Goal: Information Seeking & Learning: Learn about a topic

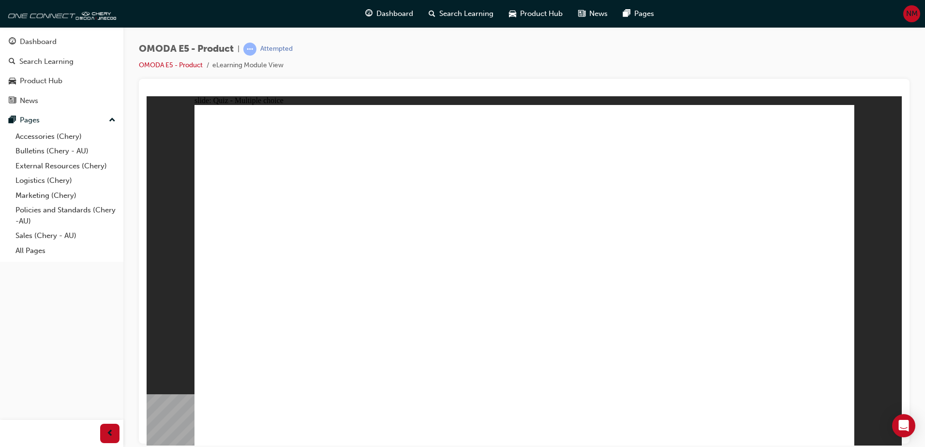
drag, startPoint x: 147, startPoint y: 96, endPoint x: 596, endPoint y: 271, distance: 482.0
radio input "true"
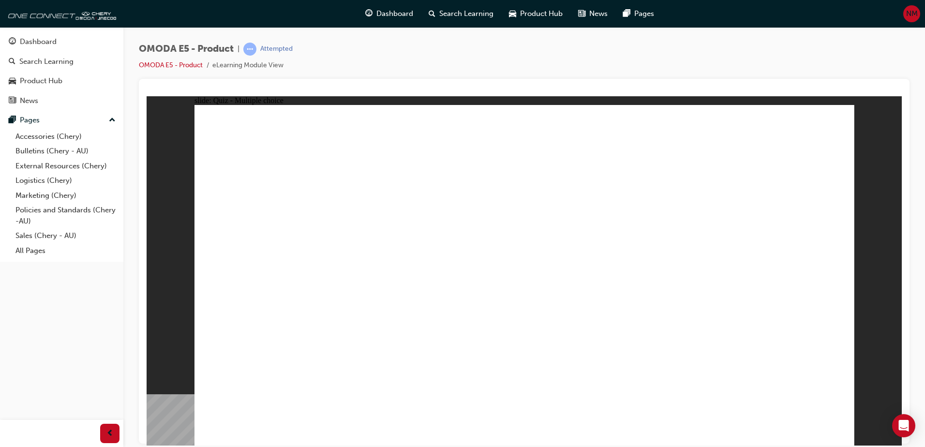
radio input "true"
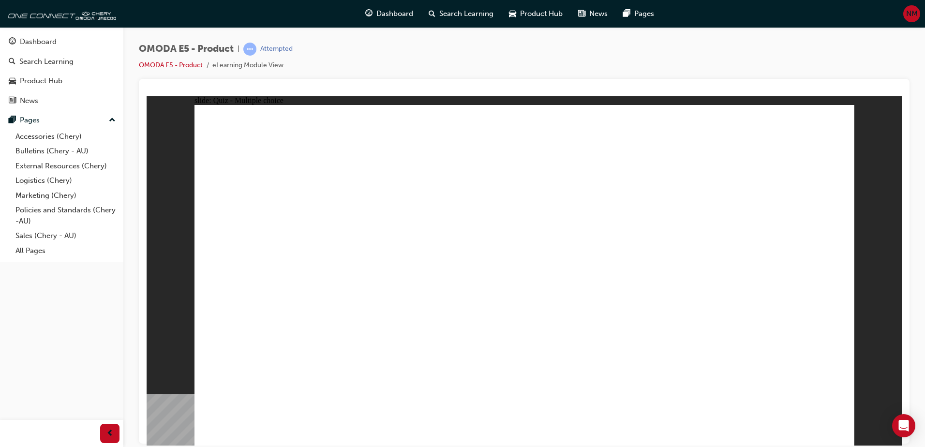
radio input "true"
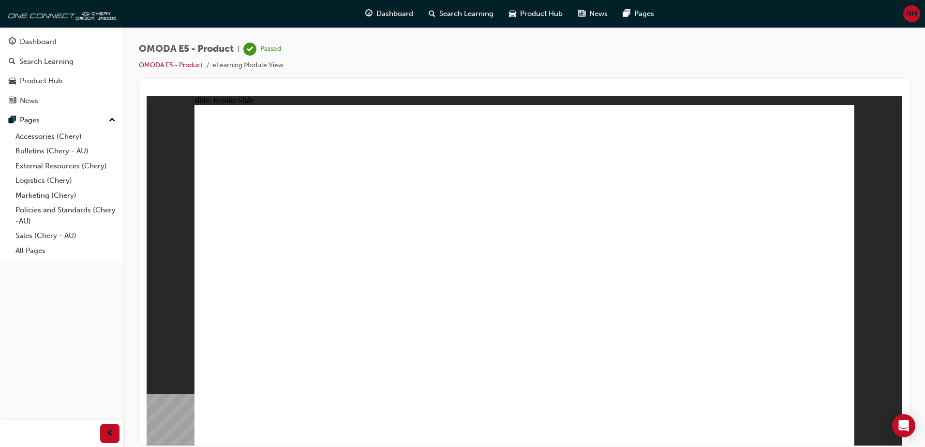
click at [396, 18] on span "Dashboard" at bounding box center [395, 13] width 37 height 11
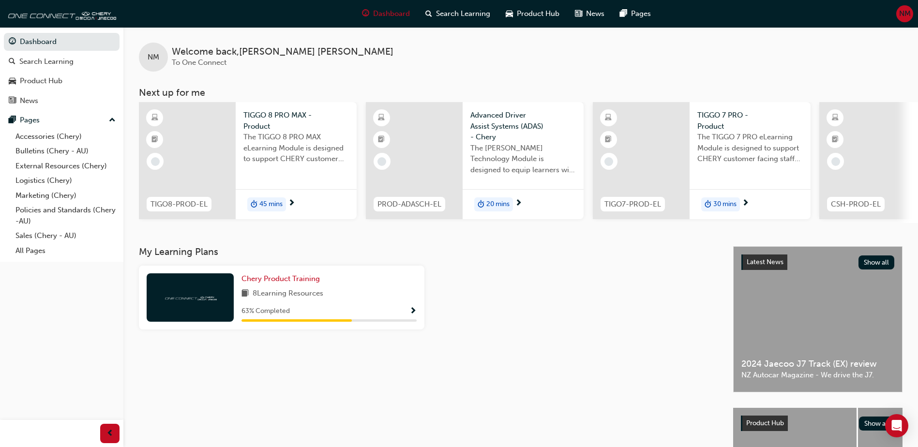
click at [281, 204] on span "45 mins" at bounding box center [270, 204] width 23 height 11
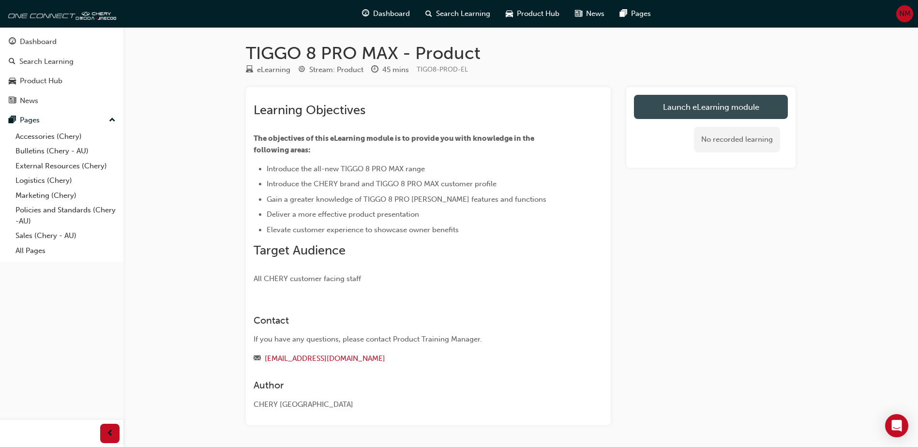
click at [696, 107] on link "Launch eLearning module" at bounding box center [711, 107] width 154 height 24
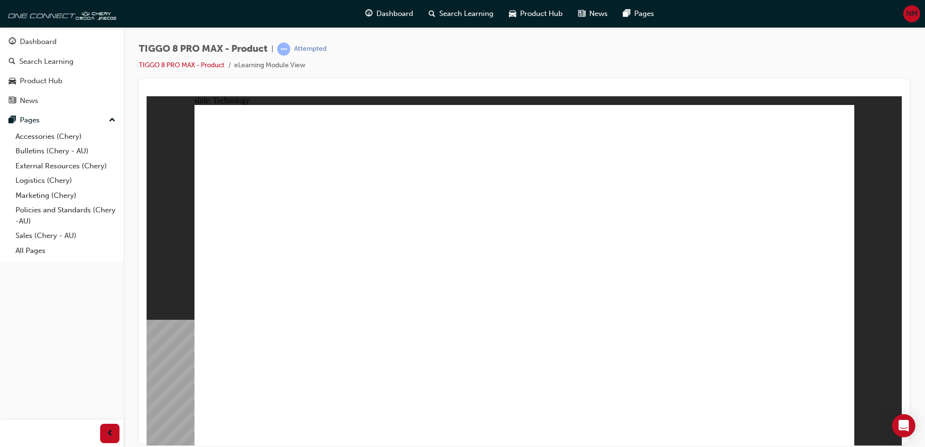
drag, startPoint x: 338, startPoint y: 158, endPoint x: 245, endPoint y: 180, distance: 95.9
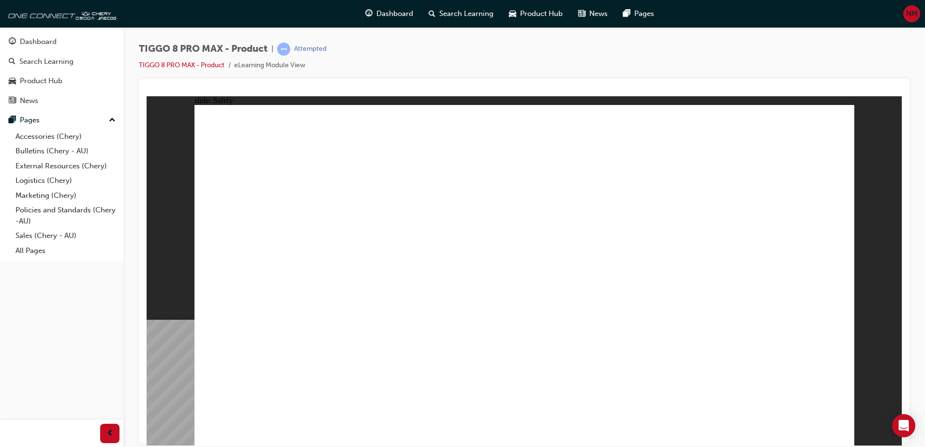
drag, startPoint x: 609, startPoint y: 404, endPoint x: 621, endPoint y: 379, distance: 26.8
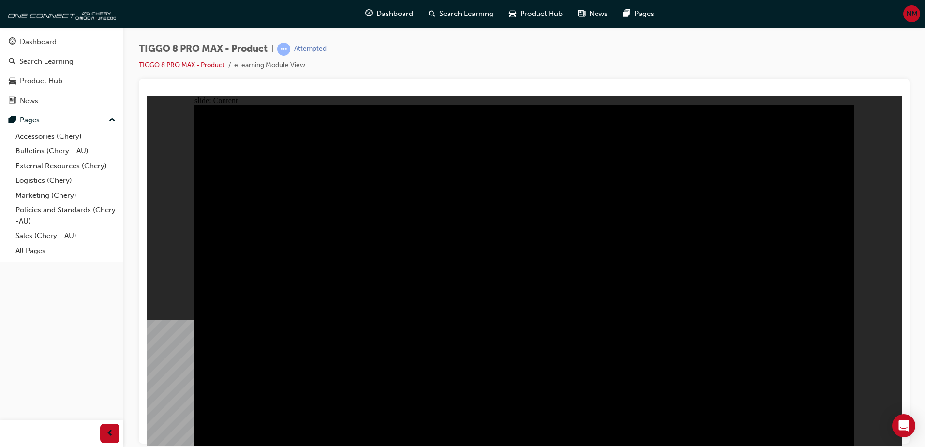
drag, startPoint x: 838, startPoint y: 431, endPoint x: 980, endPoint y: 542, distance: 180.4
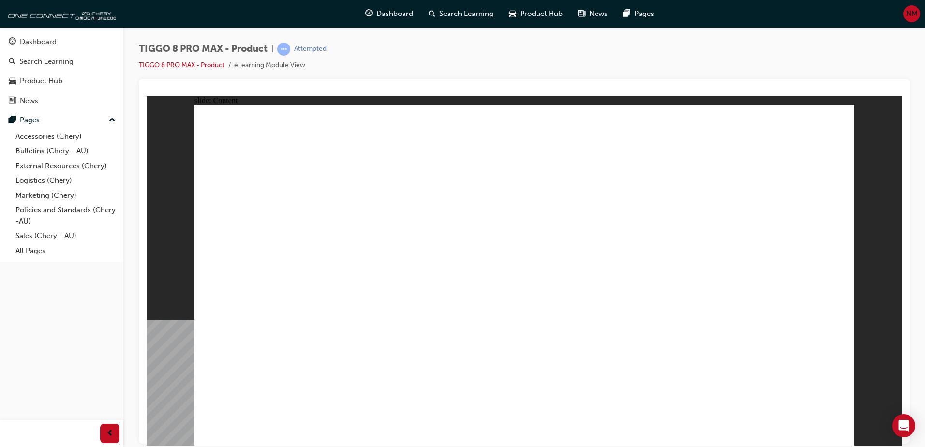
drag, startPoint x: 618, startPoint y: 153, endPoint x: 685, endPoint y: 163, distance: 68.5
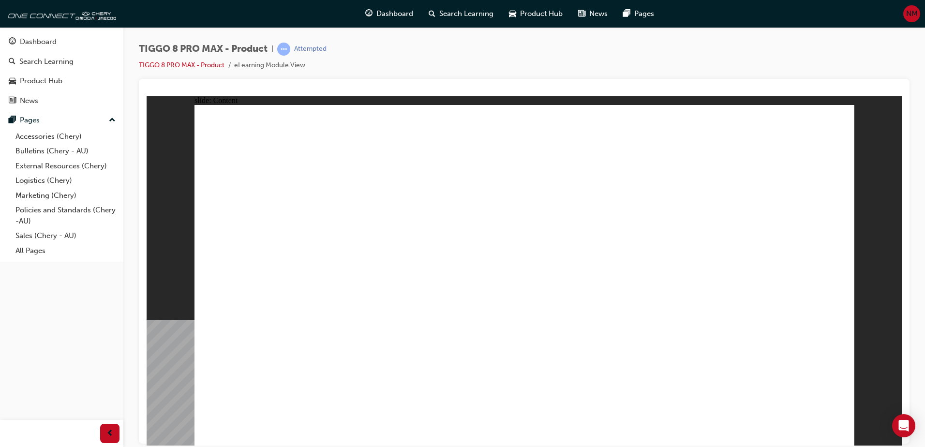
drag, startPoint x: 780, startPoint y: 364, endPoint x: 766, endPoint y: 371, distance: 15.6
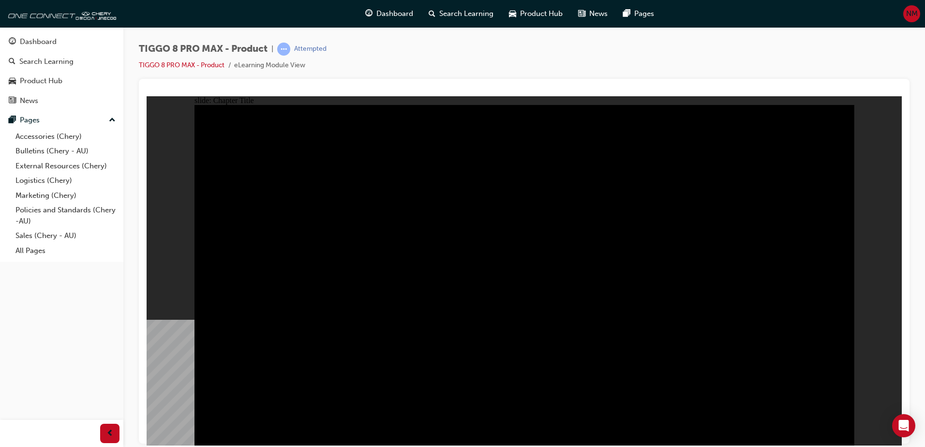
drag, startPoint x: 314, startPoint y: 214, endPoint x: 423, endPoint y: 217, distance: 108.9
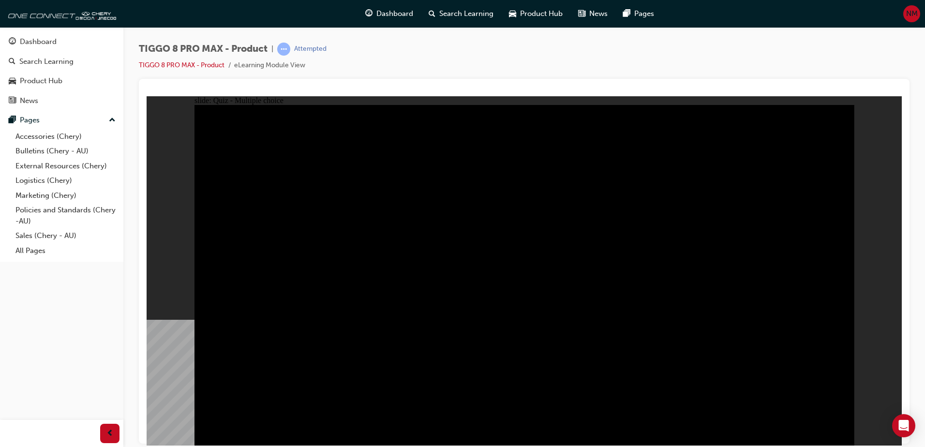
radio input "true"
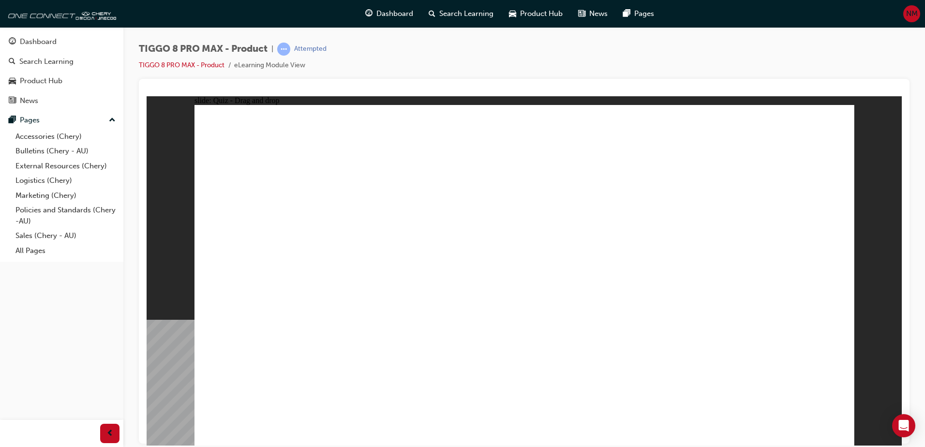
drag, startPoint x: 537, startPoint y: 138, endPoint x: 697, endPoint y: 290, distance: 220.8
drag, startPoint x: 741, startPoint y: 207, endPoint x: 789, endPoint y: 275, distance: 83.7
drag, startPoint x: 604, startPoint y: 220, endPoint x: 533, endPoint y: 295, distance: 102.7
drag, startPoint x: 662, startPoint y: 140, endPoint x: 303, endPoint y: 286, distance: 387.6
drag, startPoint x: 291, startPoint y: 298, endPoint x: 483, endPoint y: 183, distance: 223.4
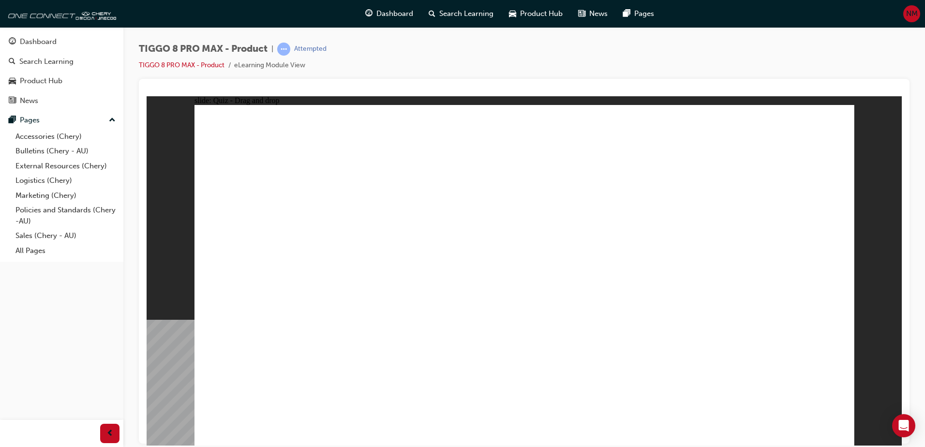
drag, startPoint x: 677, startPoint y: 151, endPoint x: 413, endPoint y: 298, distance: 301.8
drag, startPoint x: 788, startPoint y: 124, endPoint x: 290, endPoint y: 277, distance: 520.1
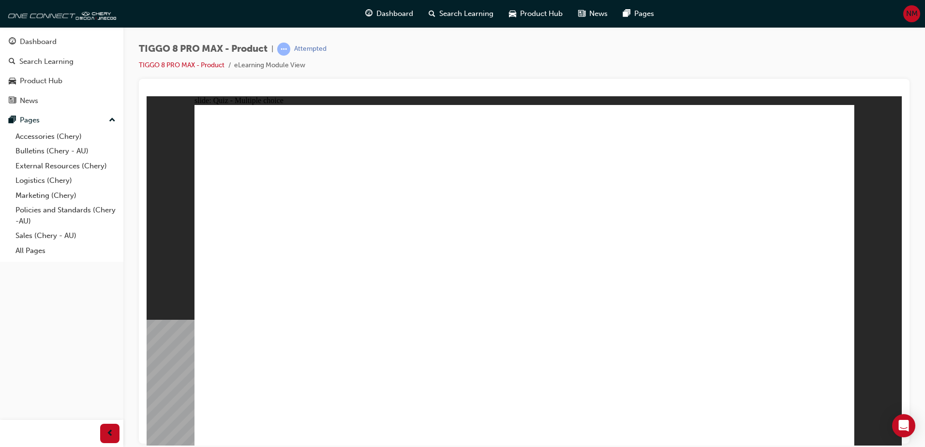
checkbox input "true"
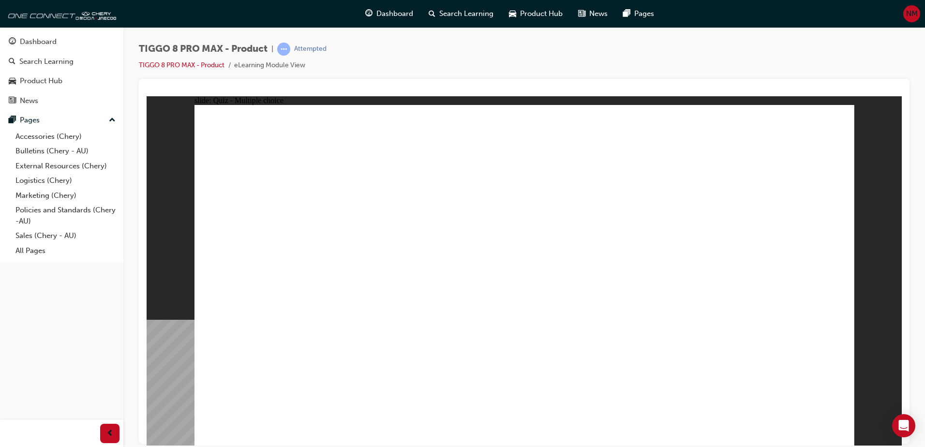
checkbox input "true"
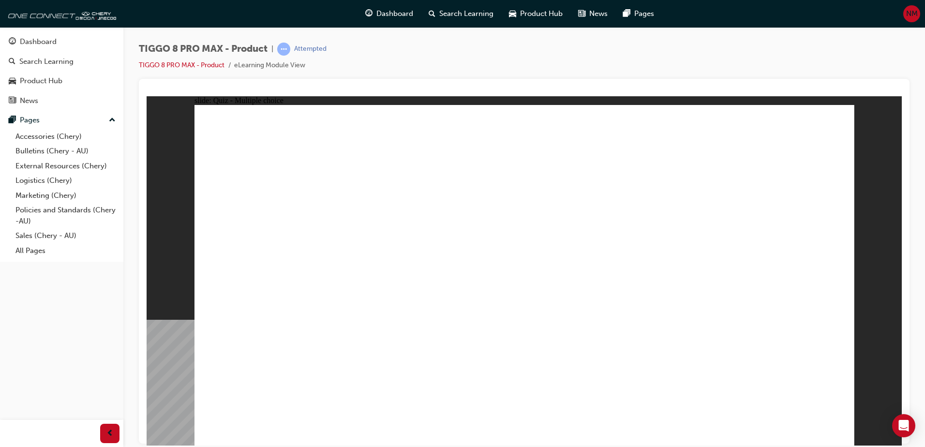
drag, startPoint x: 515, startPoint y: 325, endPoint x: 528, endPoint y: 340, distance: 20.3
radio input "true"
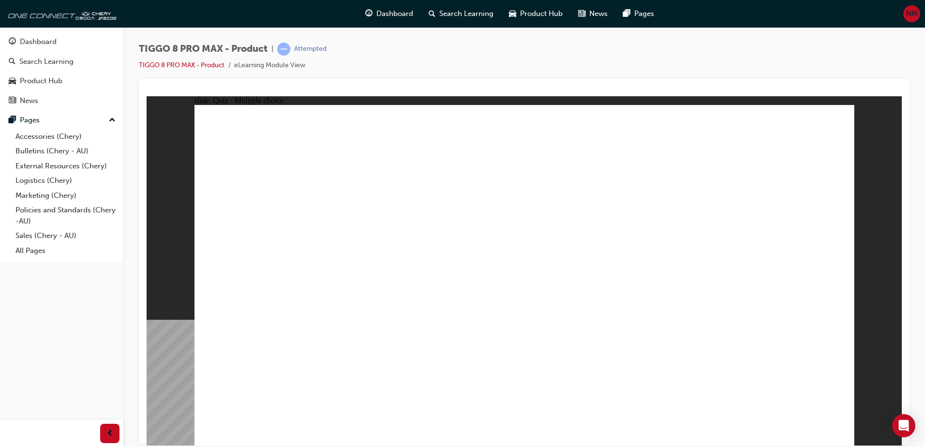
drag, startPoint x: 543, startPoint y: 145, endPoint x: 599, endPoint y: 324, distance: 187.4
drag, startPoint x: 637, startPoint y: 170, endPoint x: 551, endPoint y: 329, distance: 180.0
drag, startPoint x: 743, startPoint y: 167, endPoint x: 558, endPoint y: 324, distance: 243.1
drag, startPoint x: 647, startPoint y: 190, endPoint x: 642, endPoint y: 320, distance: 129.8
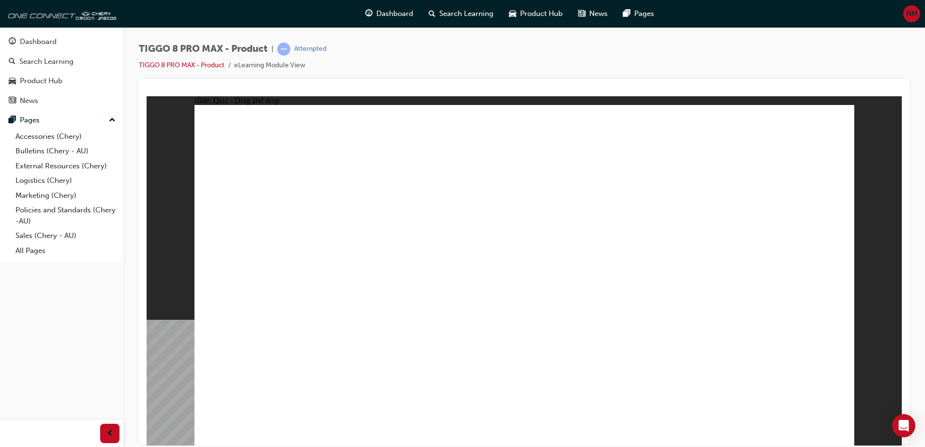
drag, startPoint x: 736, startPoint y: 145, endPoint x: 531, endPoint y: 358, distance: 295.4
drag, startPoint x: 535, startPoint y: 166, endPoint x: 673, endPoint y: 344, distance: 225.2
drag, startPoint x: 661, startPoint y: 148, endPoint x: 560, endPoint y: 379, distance: 252.1
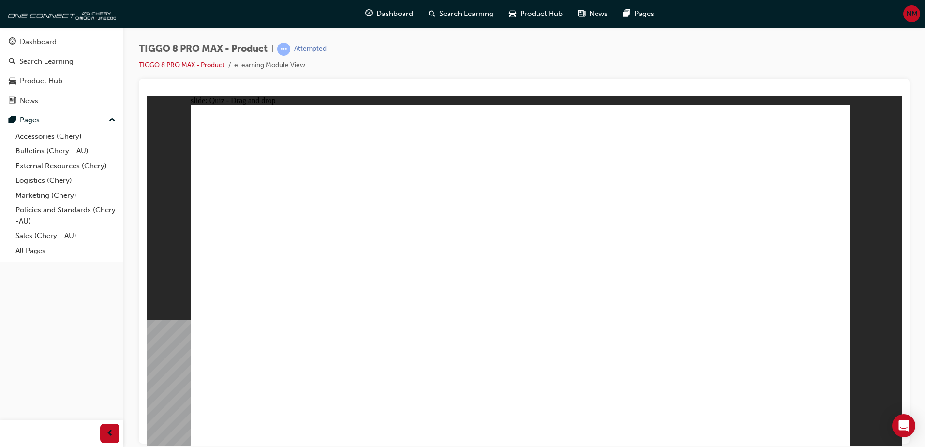
drag, startPoint x: 480, startPoint y: 320, endPoint x: 492, endPoint y: 326, distance: 13.4
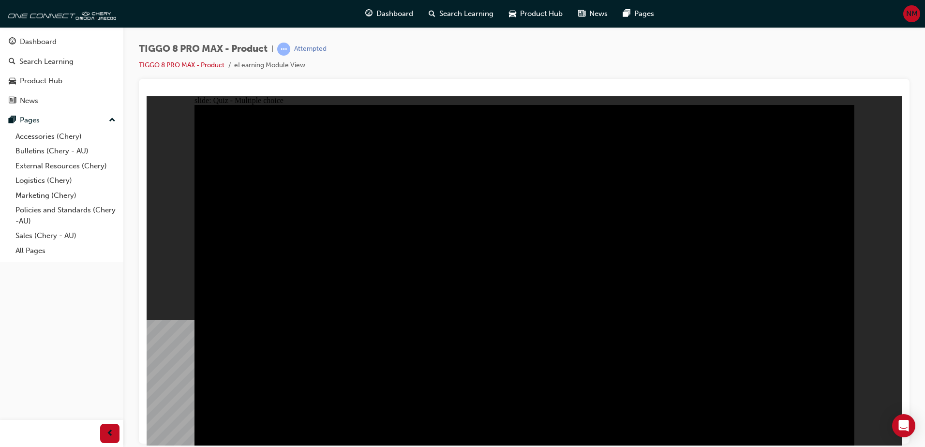
drag, startPoint x: 333, startPoint y: 230, endPoint x: 392, endPoint y: 236, distance: 58.8
radio input "true"
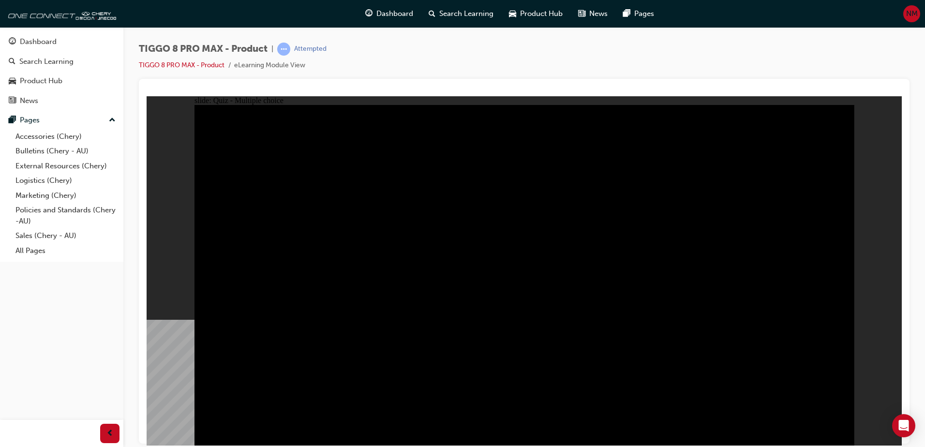
radio input "true"
drag, startPoint x: 502, startPoint y: 329, endPoint x: 520, endPoint y: 331, distance: 18.5
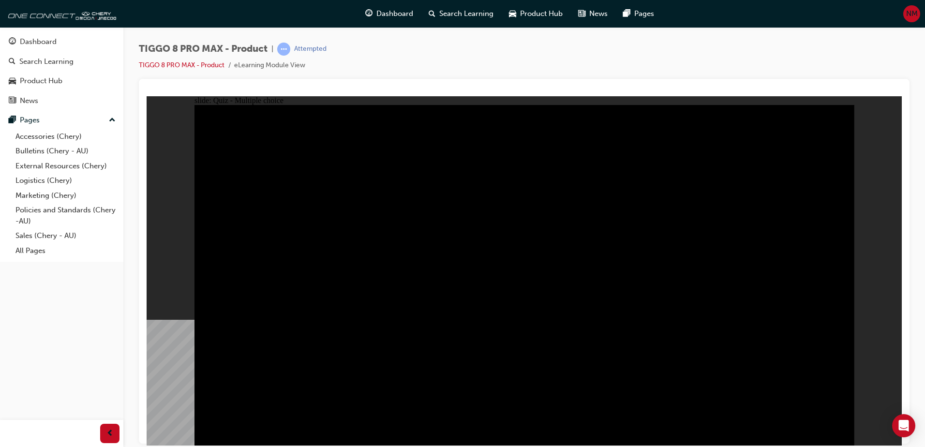
radio input "true"
checkbox input "true"
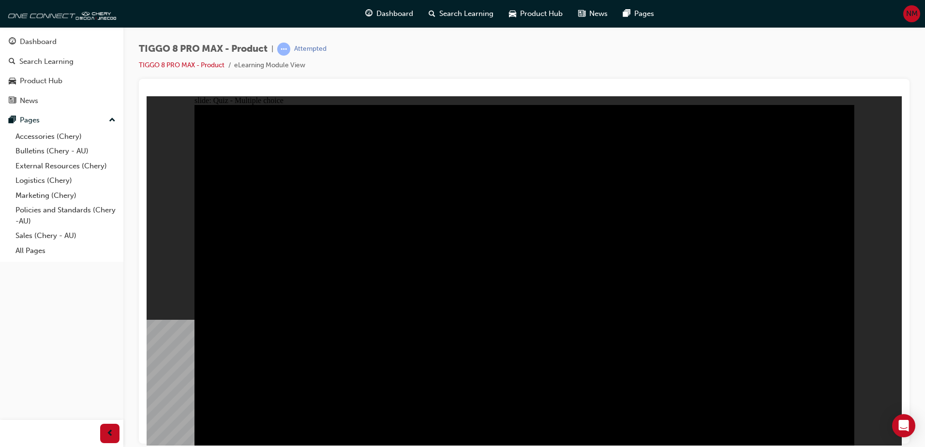
checkbox input "true"
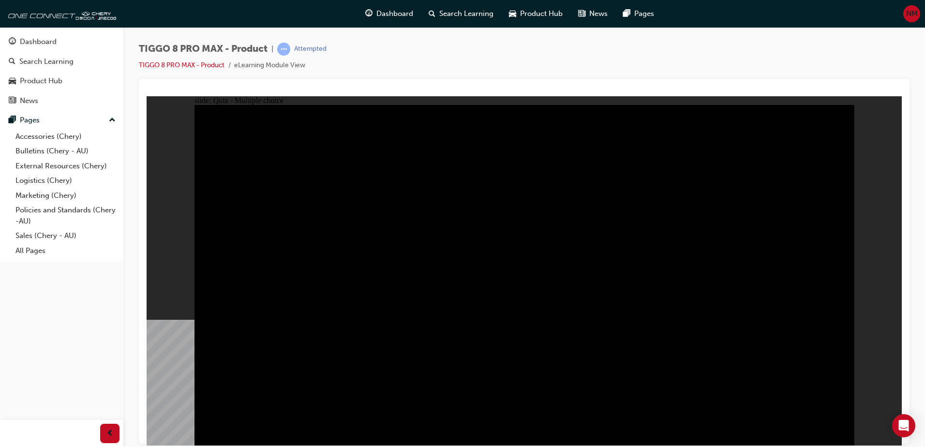
checkbox input "true"
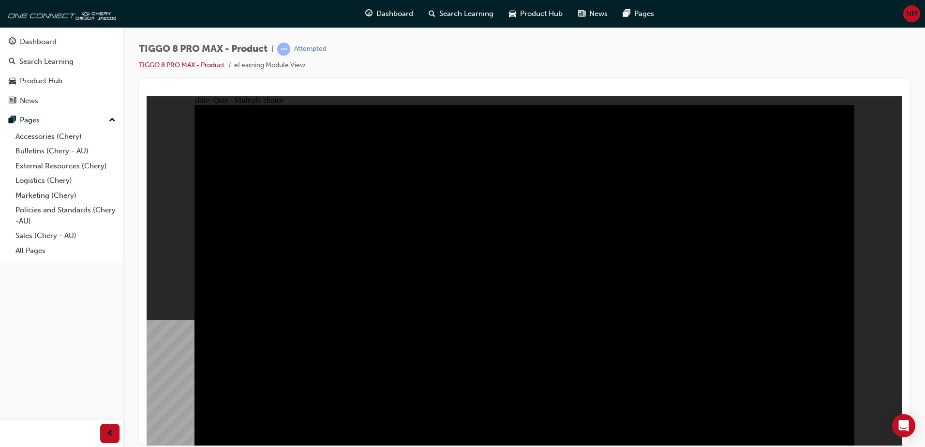
checkbox input "true"
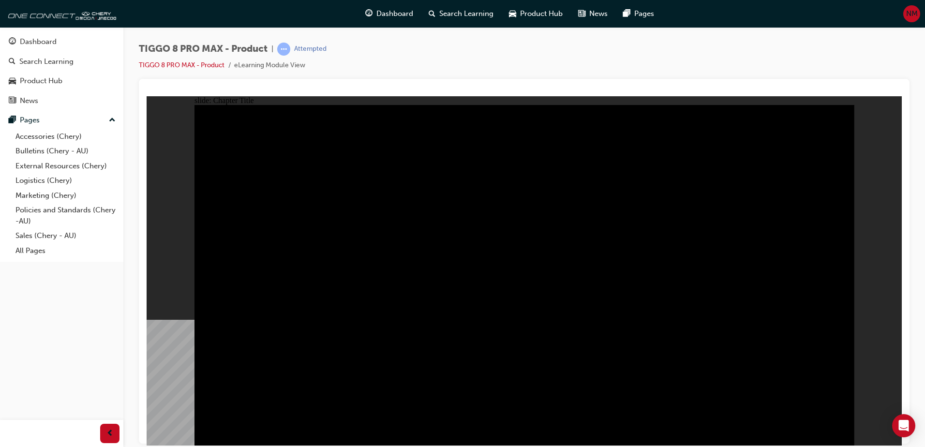
radio input "true"
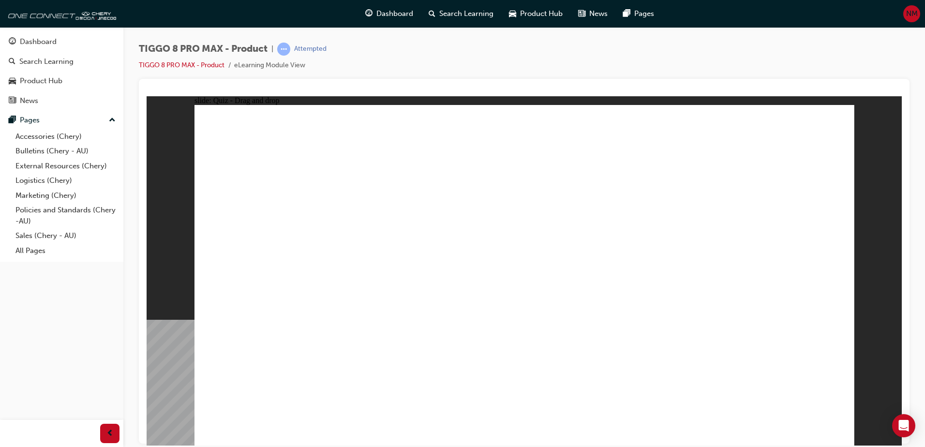
drag, startPoint x: 602, startPoint y: 215, endPoint x: 542, endPoint y: 296, distance: 101.0
drag, startPoint x: 712, startPoint y: 211, endPoint x: 778, endPoint y: 289, distance: 102.4
drag, startPoint x: 791, startPoint y: 136, endPoint x: 321, endPoint y: 298, distance: 496.6
drag, startPoint x: 524, startPoint y: 137, endPoint x: 640, endPoint y: 275, distance: 180.7
drag, startPoint x: 637, startPoint y: 151, endPoint x: 410, endPoint y: 286, distance: 263.3
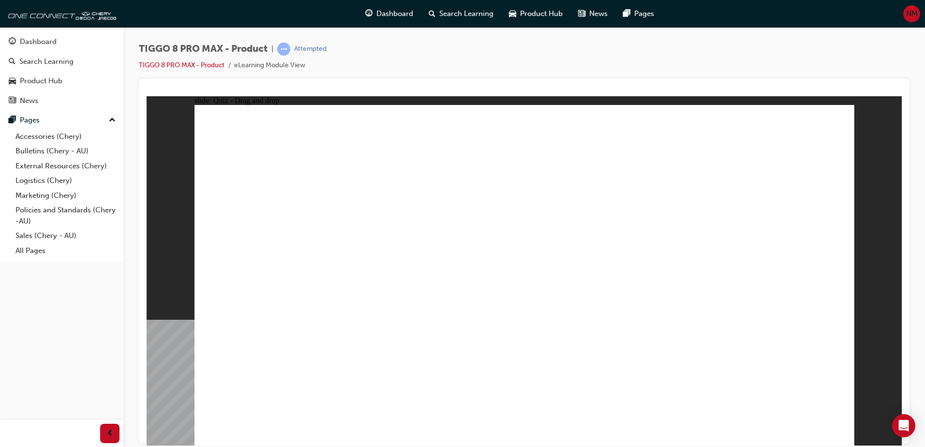
checkbox input "true"
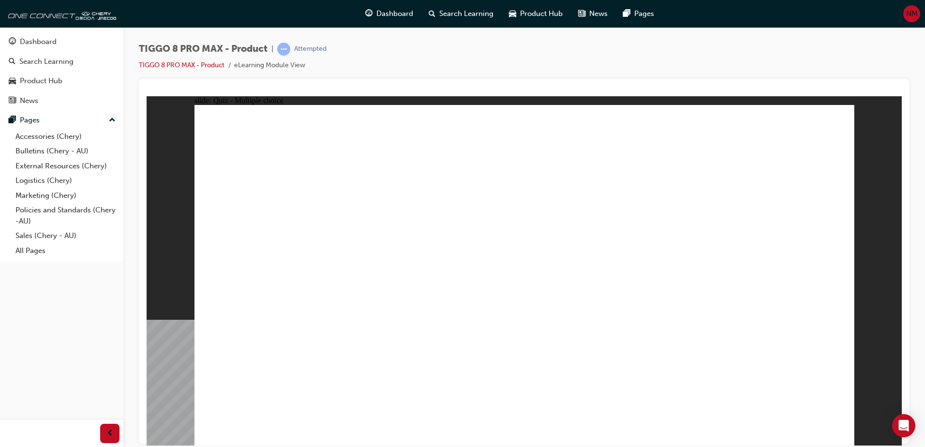
checkbox input "true"
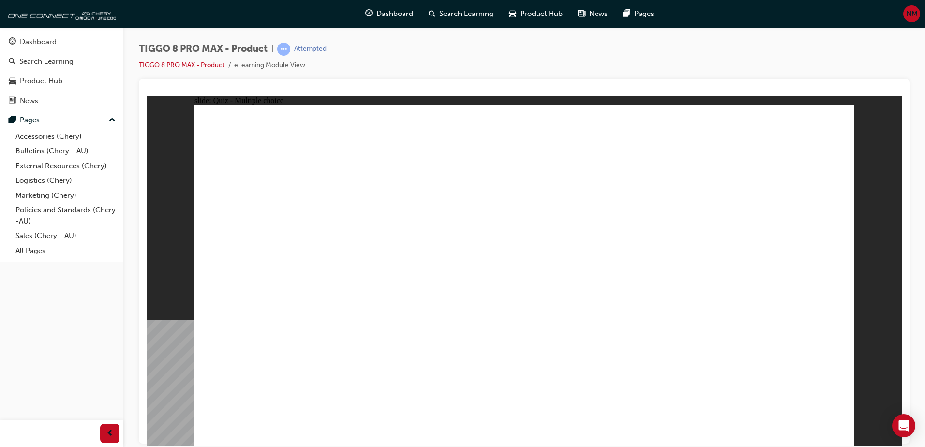
radio input "true"
drag, startPoint x: 652, startPoint y: 180, endPoint x: 649, endPoint y: 297, distance: 117.2
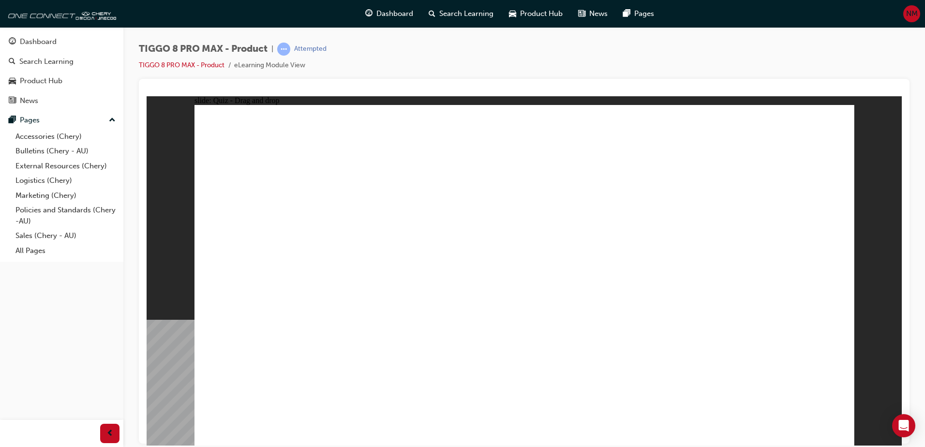
drag, startPoint x: 657, startPoint y: 161, endPoint x: 648, endPoint y: 366, distance: 205.0
drag, startPoint x: 670, startPoint y: 153, endPoint x: 656, endPoint y: 342, distance: 189.3
drag, startPoint x: 672, startPoint y: 187, endPoint x: 666, endPoint y: 471, distance: 284.2
drag, startPoint x: 796, startPoint y: 144, endPoint x: 672, endPoint y: 392, distance: 276.9
drag, startPoint x: 743, startPoint y: 172, endPoint x: 679, endPoint y: 342, distance: 181.2
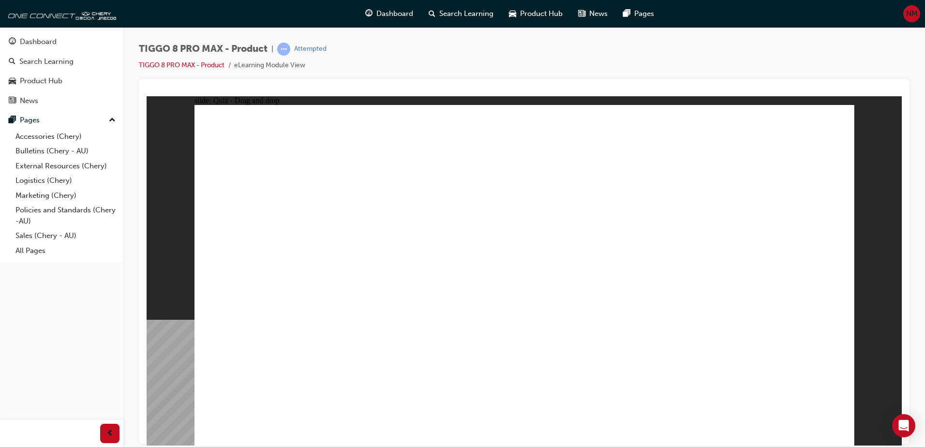
drag, startPoint x: 764, startPoint y: 148, endPoint x: 678, endPoint y: 338, distance: 208.4
drag, startPoint x: 546, startPoint y: 136, endPoint x: 671, endPoint y: 342, distance: 241.1
drag, startPoint x: 562, startPoint y: 325, endPoint x: 570, endPoint y: 359, distance: 34.9
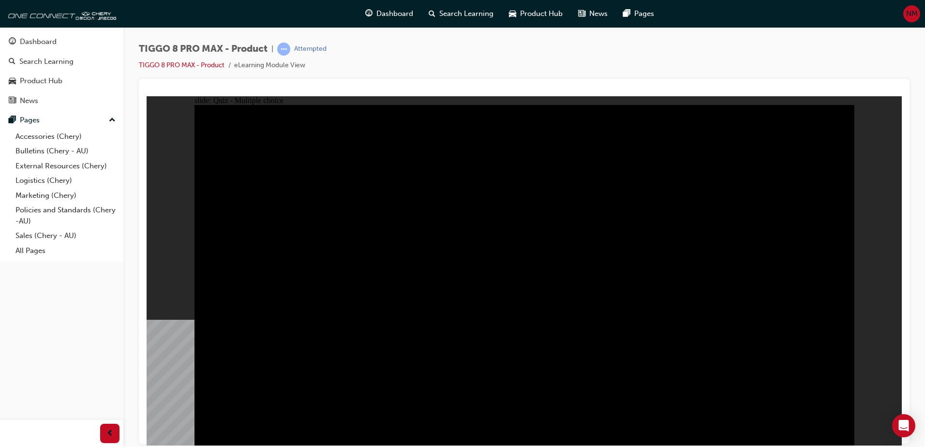
radio input "true"
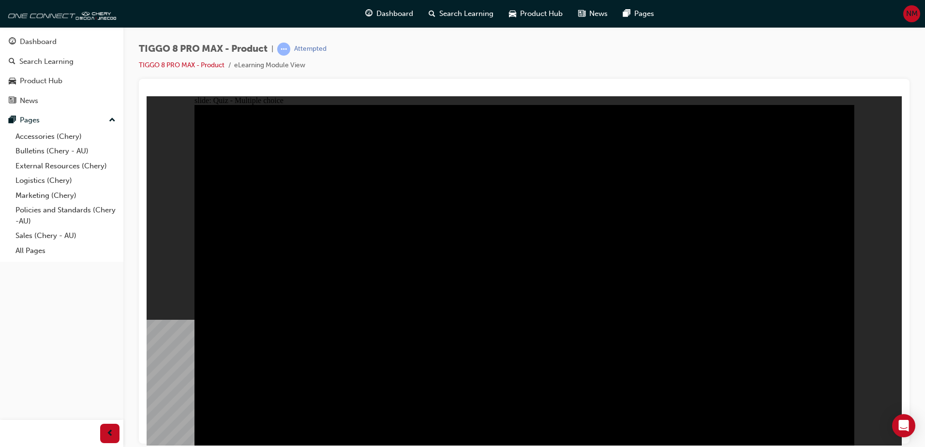
radio input "false"
radio input "true"
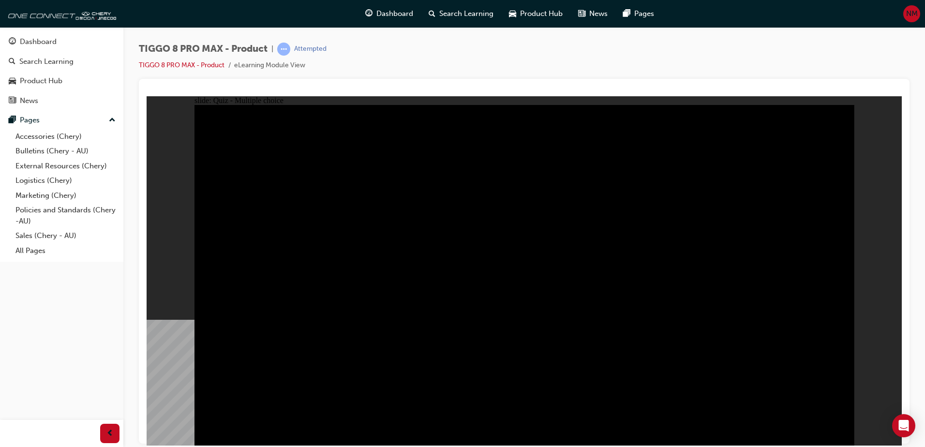
radio input "true"
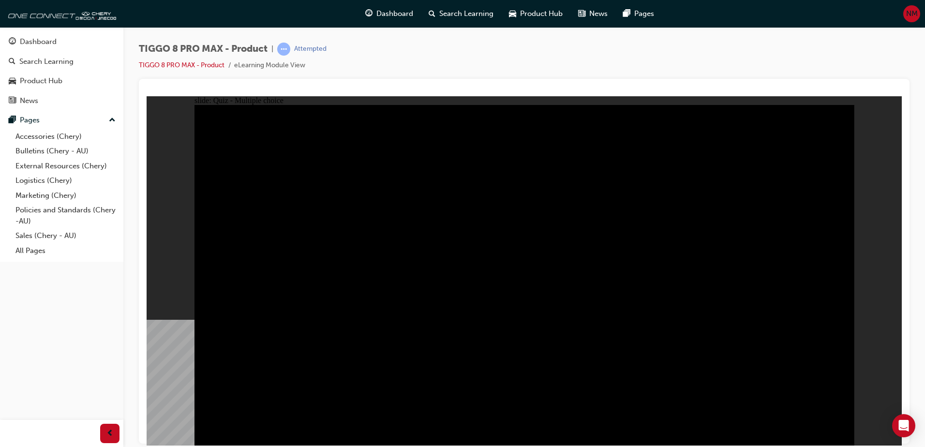
checkbox input "true"
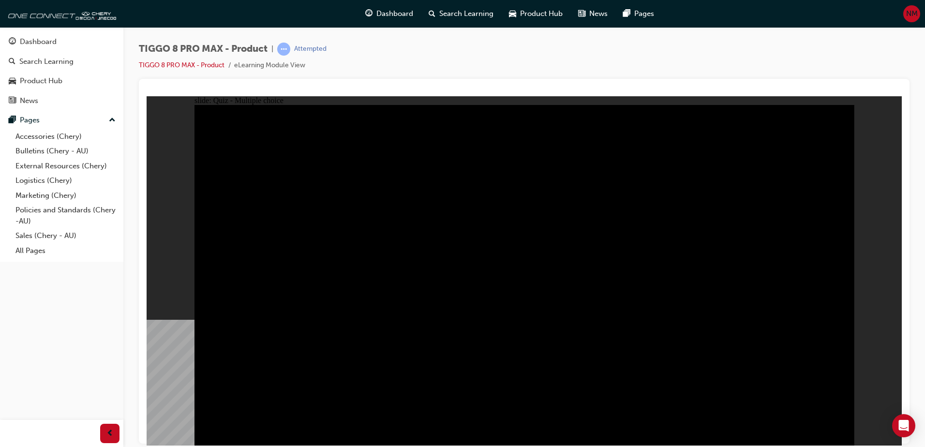
checkbox input "true"
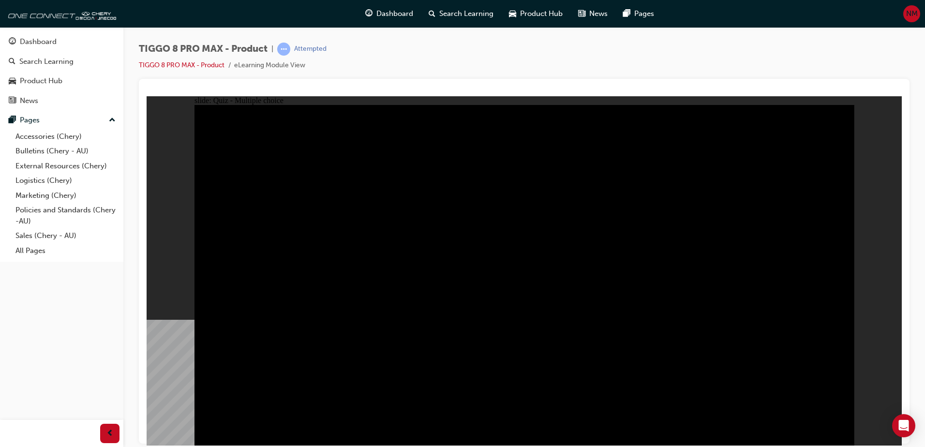
checkbox input "true"
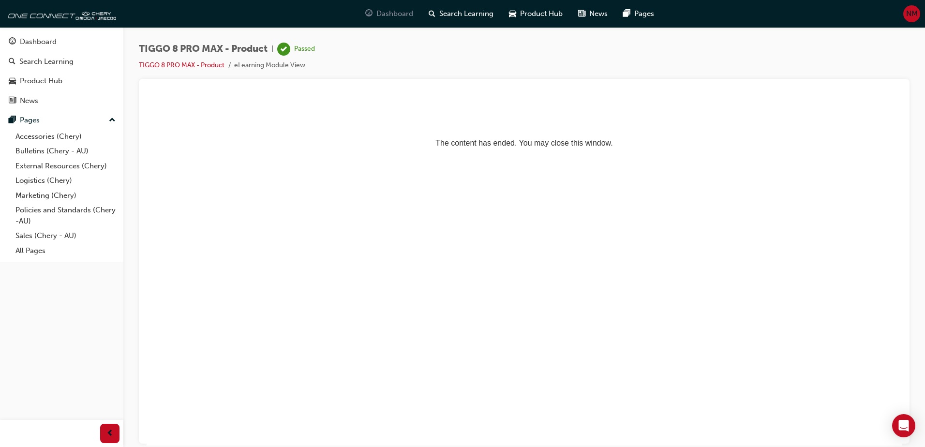
click at [379, 12] on span "Dashboard" at bounding box center [395, 13] width 37 height 11
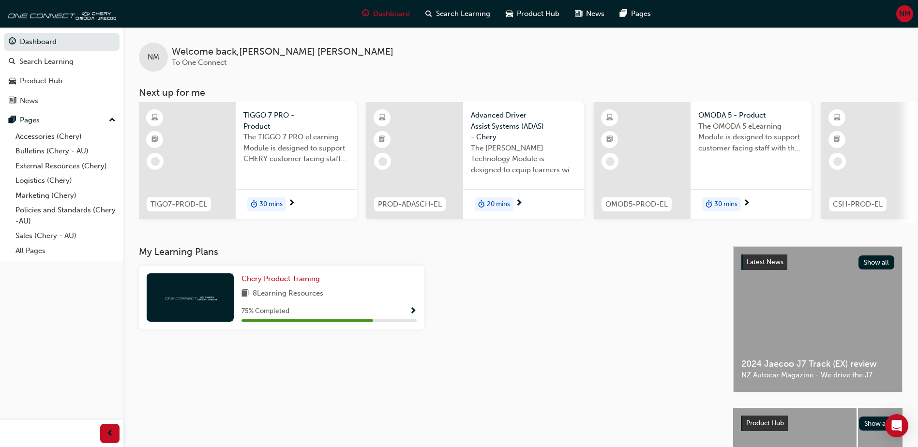
click at [500, 208] on span "20 mins" at bounding box center [498, 204] width 23 height 11
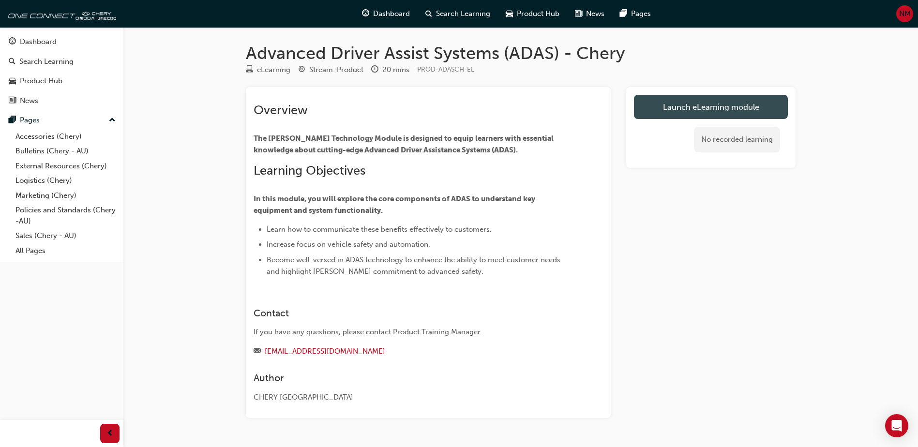
click at [708, 104] on link "Launch eLearning module" at bounding box center [711, 107] width 154 height 24
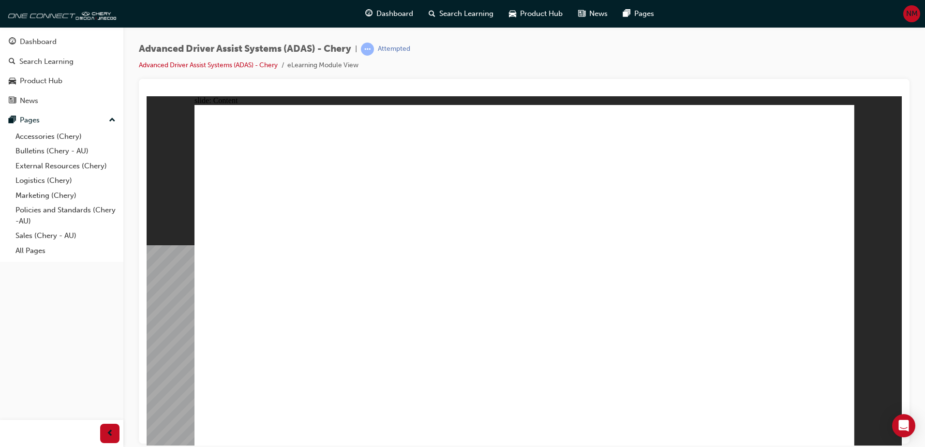
drag, startPoint x: 316, startPoint y: 191, endPoint x: 322, endPoint y: 186, distance: 8.1
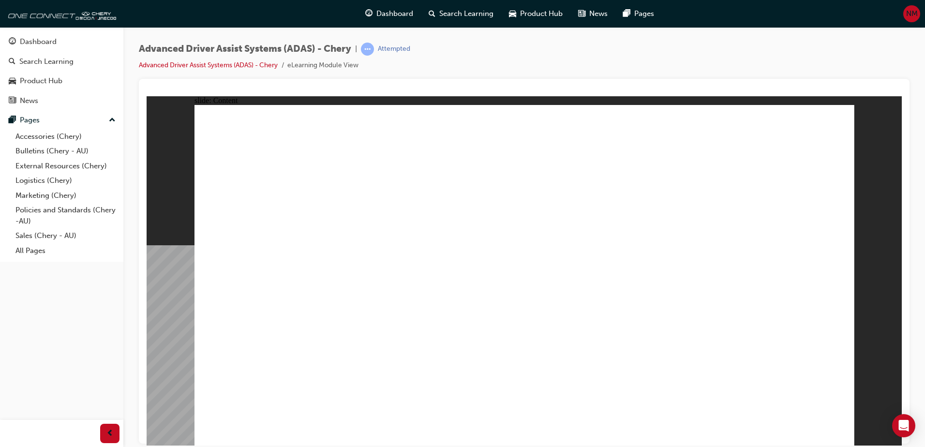
drag, startPoint x: 325, startPoint y: 190, endPoint x: 447, endPoint y: 241, distance: 131.7
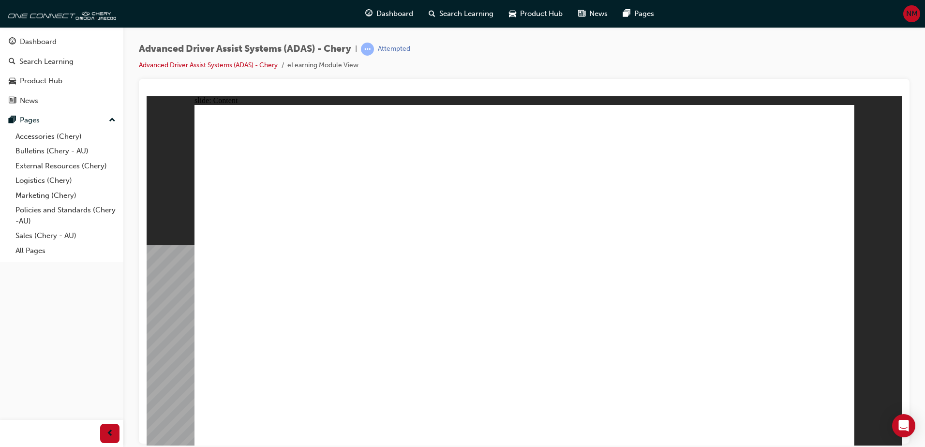
drag, startPoint x: 318, startPoint y: 194, endPoint x: 302, endPoint y: 200, distance: 17.0
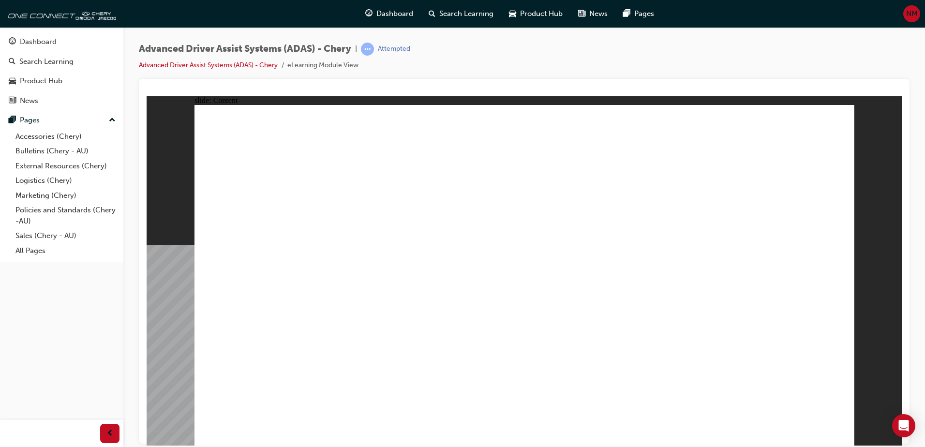
drag, startPoint x: 356, startPoint y: 309, endPoint x: 365, endPoint y: 328, distance: 21.4
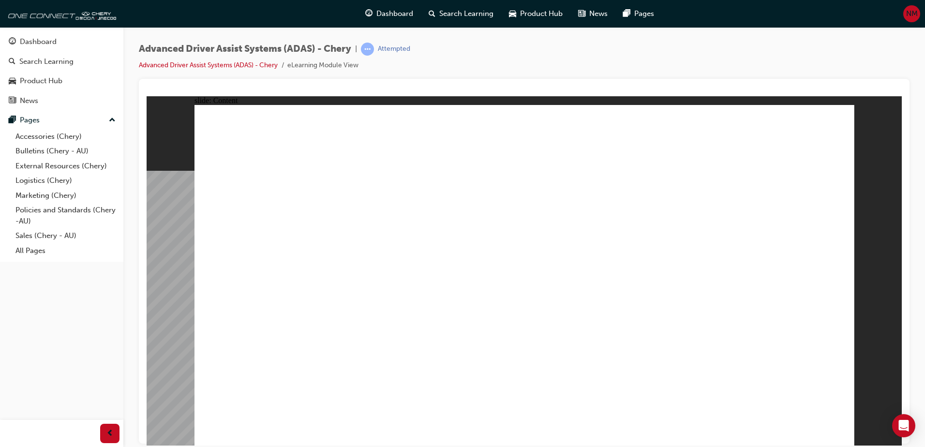
drag, startPoint x: 321, startPoint y: 182, endPoint x: 351, endPoint y: 180, distance: 30.1
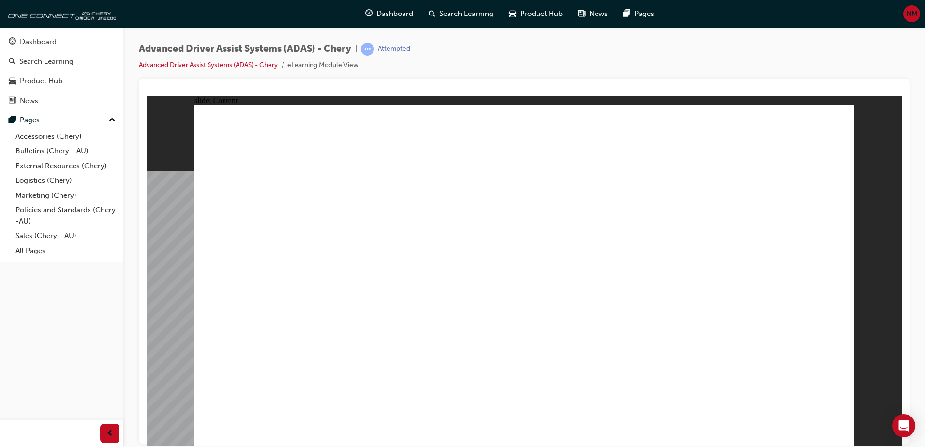
drag, startPoint x: 325, startPoint y: 180, endPoint x: 358, endPoint y: 180, distance: 32.9
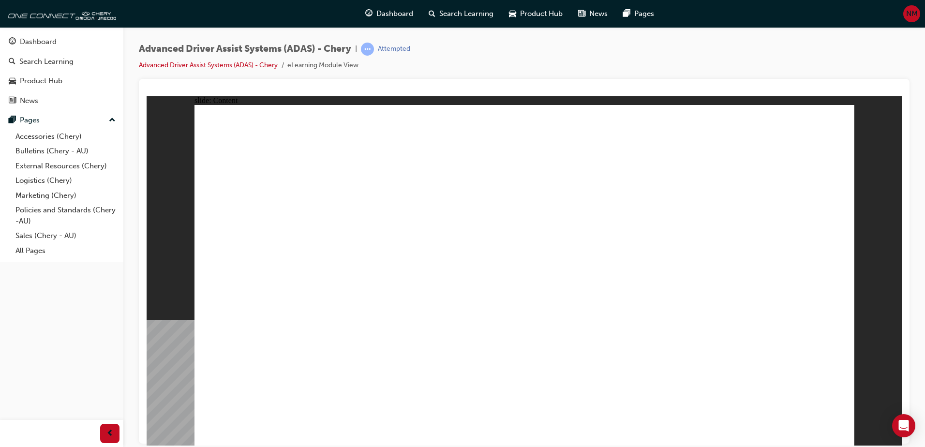
drag, startPoint x: 704, startPoint y: 312, endPoint x: 788, endPoint y: 405, distance: 125.8
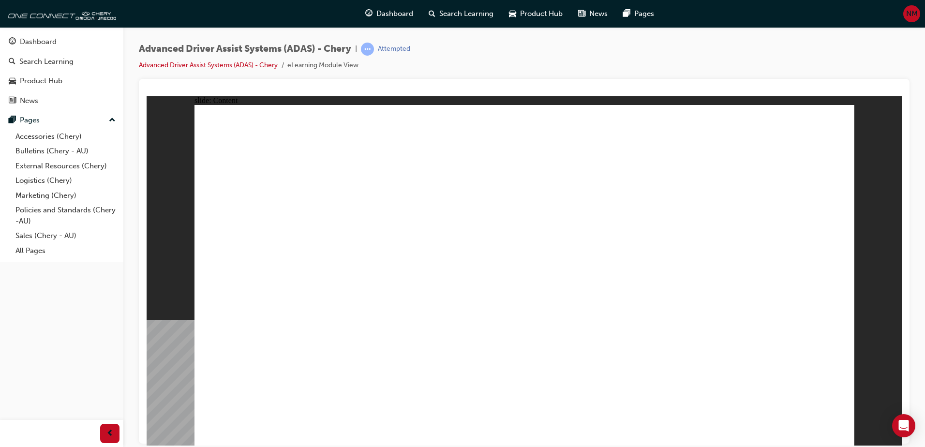
drag, startPoint x: 293, startPoint y: 272, endPoint x: 351, endPoint y: 210, distance: 84.9
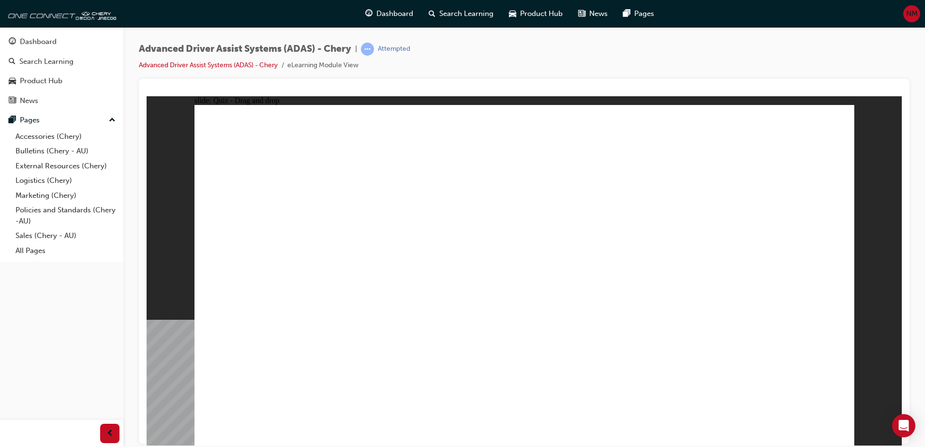
drag, startPoint x: 491, startPoint y: 390, endPoint x: 491, endPoint y: 382, distance: 7.8
drag, startPoint x: 387, startPoint y: 378, endPoint x: 704, endPoint y: 237, distance: 347.4
drag, startPoint x: 318, startPoint y: 370, endPoint x: 701, endPoint y: 171, distance: 431.2
drag, startPoint x: 692, startPoint y: 141, endPoint x: 403, endPoint y: 372, distance: 370.2
drag, startPoint x: 587, startPoint y: 374, endPoint x: 720, endPoint y: 168, distance: 245.4
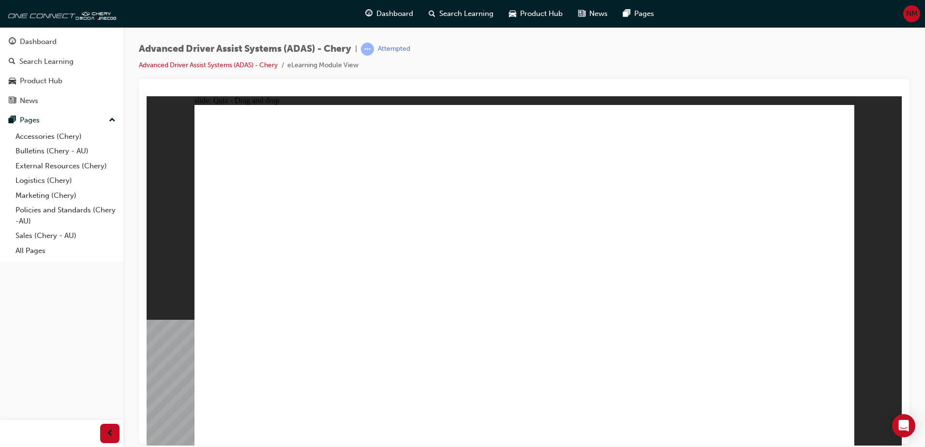
drag, startPoint x: 719, startPoint y: 386, endPoint x: 698, endPoint y: 229, distance: 158.1
drag, startPoint x: 503, startPoint y: 378, endPoint x: 512, endPoint y: 128, distance: 249.4
drag, startPoint x: 424, startPoint y: 343, endPoint x: 509, endPoint y: 167, distance: 194.4
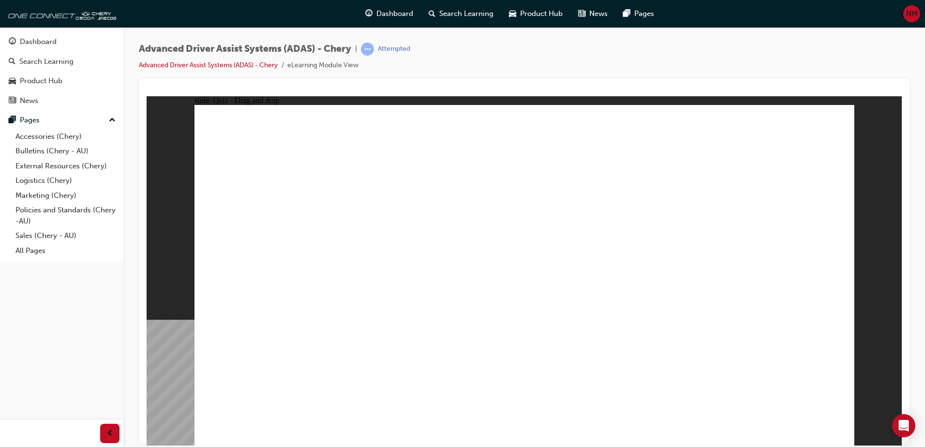
checkbox input "true"
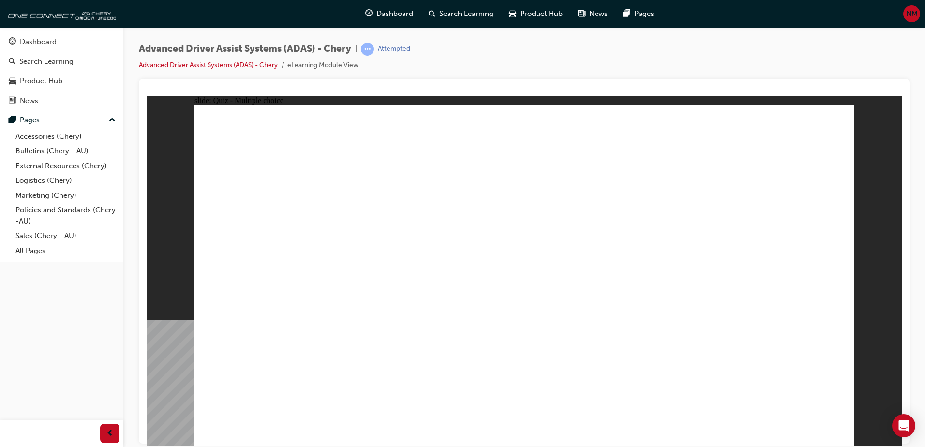
checkbox input "true"
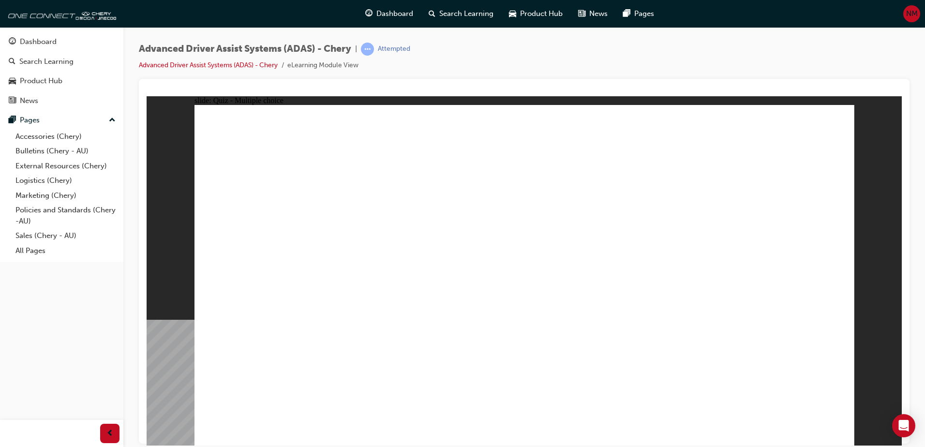
checkbox input "true"
drag, startPoint x: 544, startPoint y: 169, endPoint x: 564, endPoint y: 322, distance: 154.8
drag, startPoint x: 670, startPoint y: 170, endPoint x: 596, endPoint y: 315, distance: 162.4
drag, startPoint x: 685, startPoint y: 139, endPoint x: 432, endPoint y: 331, distance: 317.2
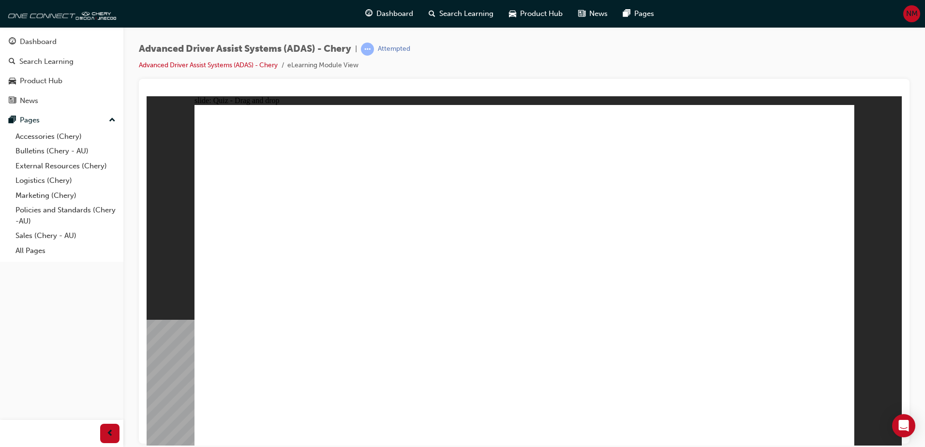
drag, startPoint x: 527, startPoint y: 140, endPoint x: 535, endPoint y: 346, distance: 206.3
drag, startPoint x: 612, startPoint y: 141, endPoint x: 539, endPoint y: 340, distance: 212.2
drag, startPoint x: 610, startPoint y: 166, endPoint x: 359, endPoint y: 325, distance: 296.8
drag, startPoint x: 737, startPoint y: 178, endPoint x: 600, endPoint y: 352, distance: 221.6
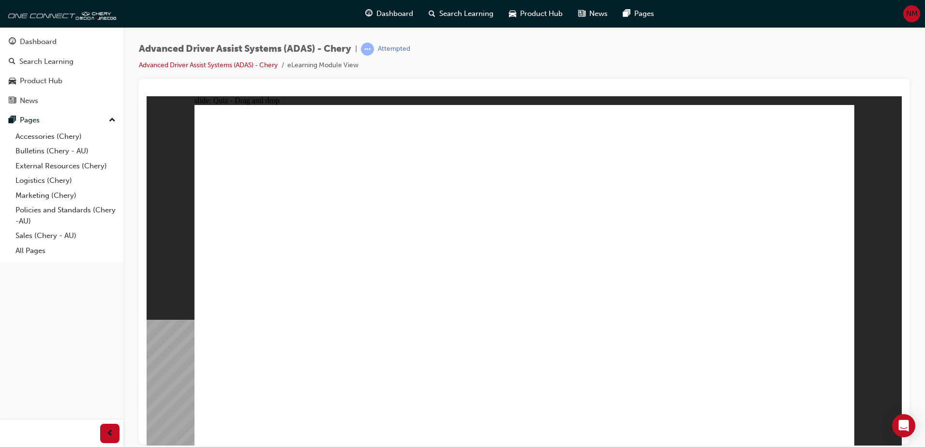
drag, startPoint x: 747, startPoint y: 145, endPoint x: 378, endPoint y: 343, distance: 419.2
drag, startPoint x: 488, startPoint y: 379, endPoint x: 508, endPoint y: 172, distance: 207.6
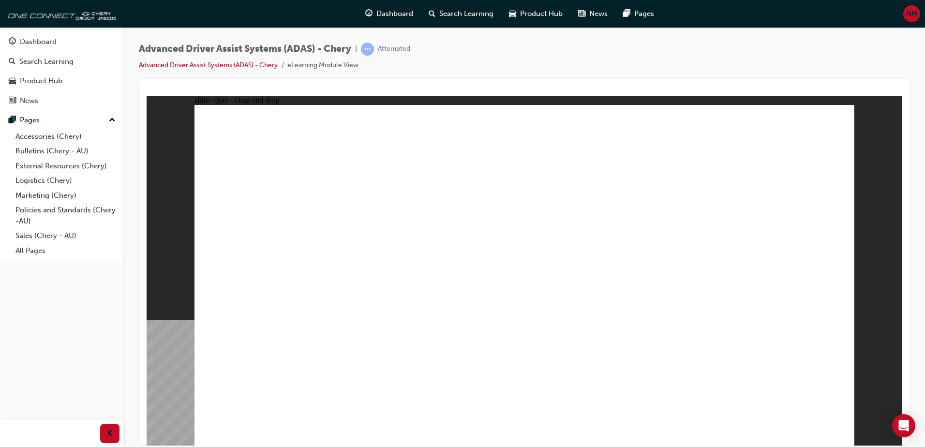
drag, startPoint x: 381, startPoint y: 384, endPoint x: 488, endPoint y: 213, distance: 201.6
drag, startPoint x: 600, startPoint y: 360, endPoint x: 736, endPoint y: 171, distance: 232.0
drag, startPoint x: 691, startPoint y: 398, endPoint x: 715, endPoint y: 174, distance: 225.9
drag, startPoint x: 261, startPoint y: 377, endPoint x: 688, endPoint y: 203, distance: 461.4
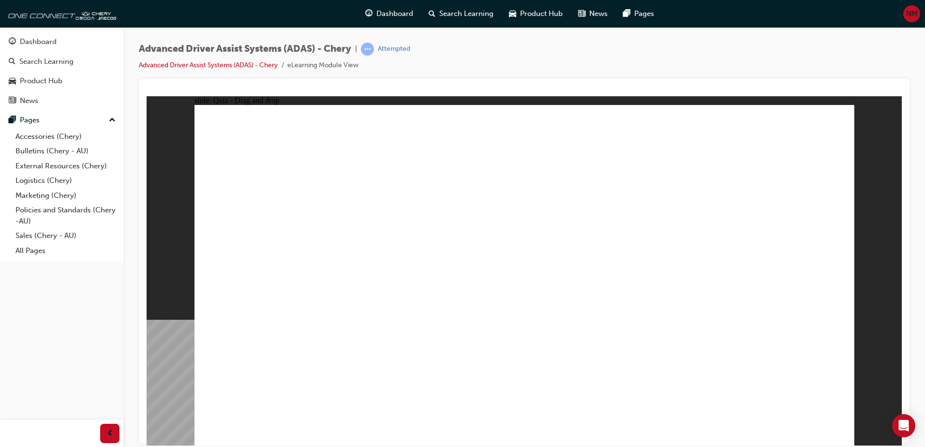
checkbox input "true"
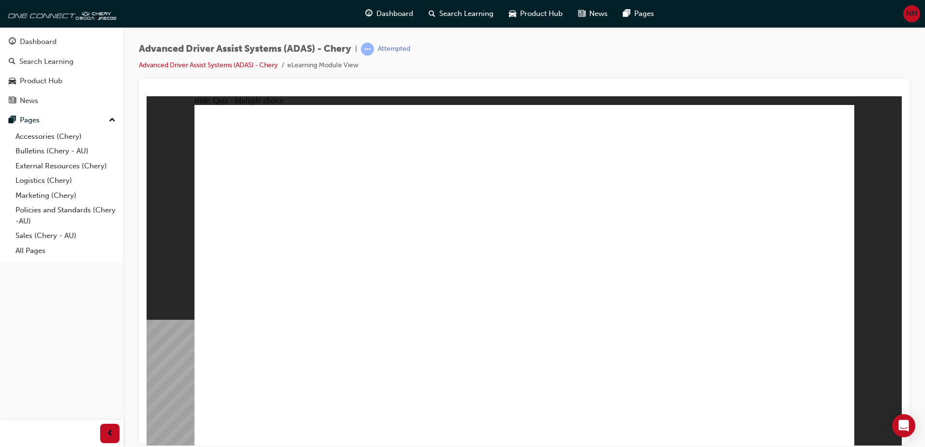
checkbox input "true"
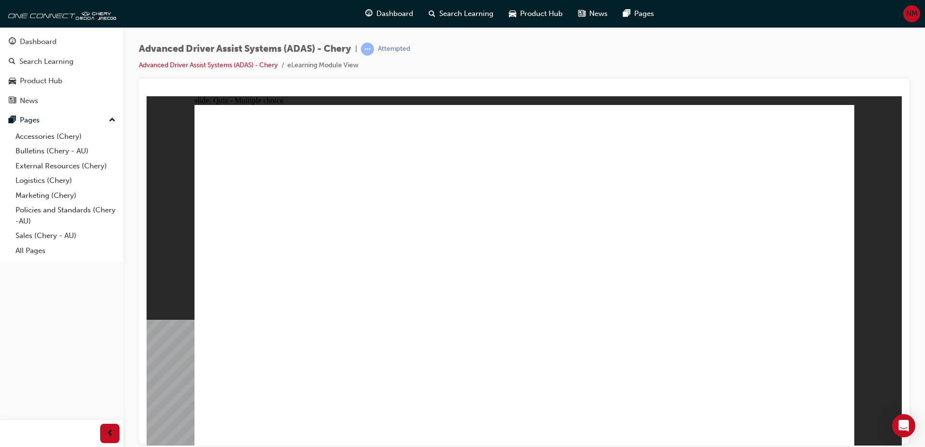
checkbox input "true"
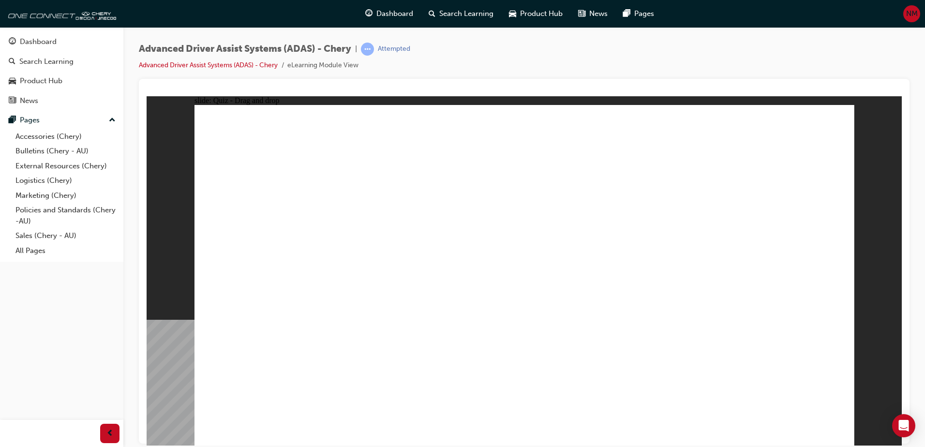
drag, startPoint x: 541, startPoint y: 137, endPoint x: 551, endPoint y: 320, distance: 183.7
drag, startPoint x: 597, startPoint y: 138, endPoint x: 590, endPoint y: 317, distance: 178.8
drag, startPoint x: 682, startPoint y: 146, endPoint x: 435, endPoint y: 337, distance: 311.9
drag, startPoint x: 555, startPoint y: 233, endPoint x: 567, endPoint y: 361, distance: 128.4
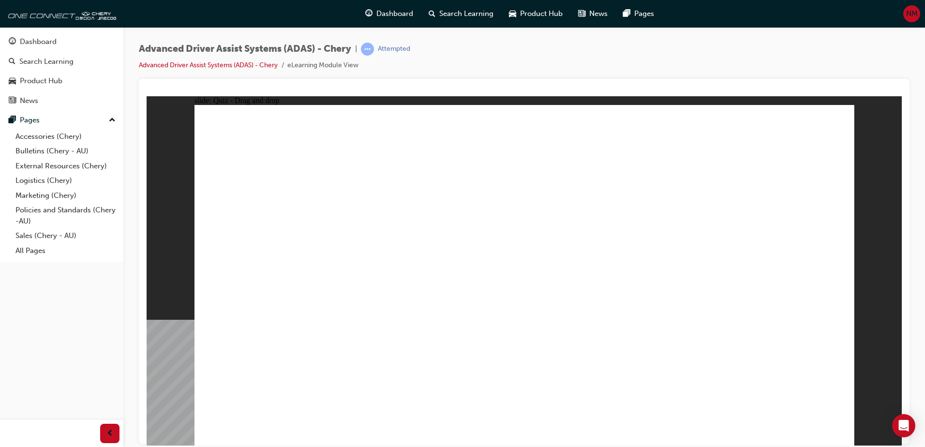
drag, startPoint x: 591, startPoint y: 178, endPoint x: 554, endPoint y: 222, distance: 57.3
drag, startPoint x: 582, startPoint y: 194, endPoint x: 595, endPoint y: 174, distance: 23.8
drag, startPoint x: 595, startPoint y: 174, endPoint x: 428, endPoint y: 326, distance: 225.8
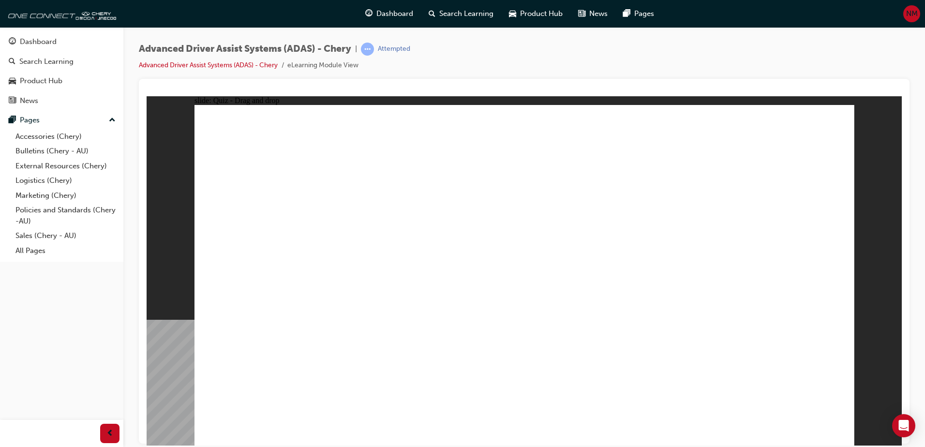
drag, startPoint x: 753, startPoint y: 142, endPoint x: 442, endPoint y: 330, distance: 362.8
drag, startPoint x: 681, startPoint y: 168, endPoint x: 452, endPoint y: 319, distance: 274.7
drag, startPoint x: 734, startPoint y: 169, endPoint x: 711, endPoint y: 332, distance: 163.7
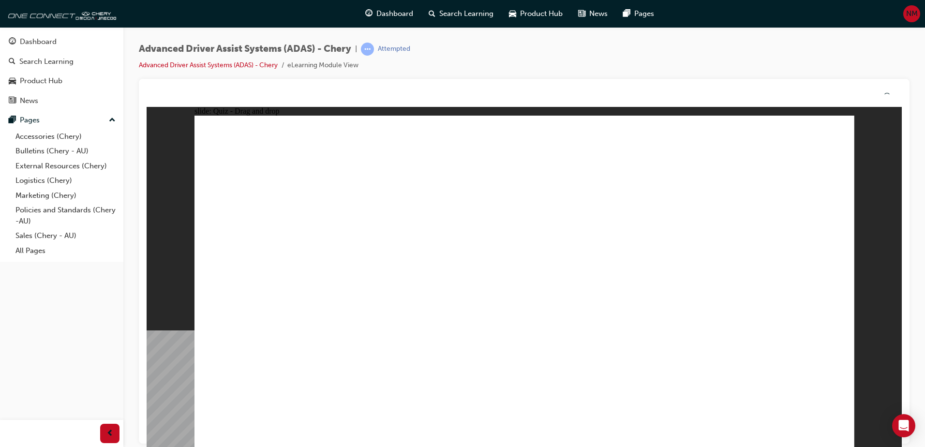
drag, startPoint x: 494, startPoint y: 313, endPoint x: 498, endPoint y: 336, distance: 23.6
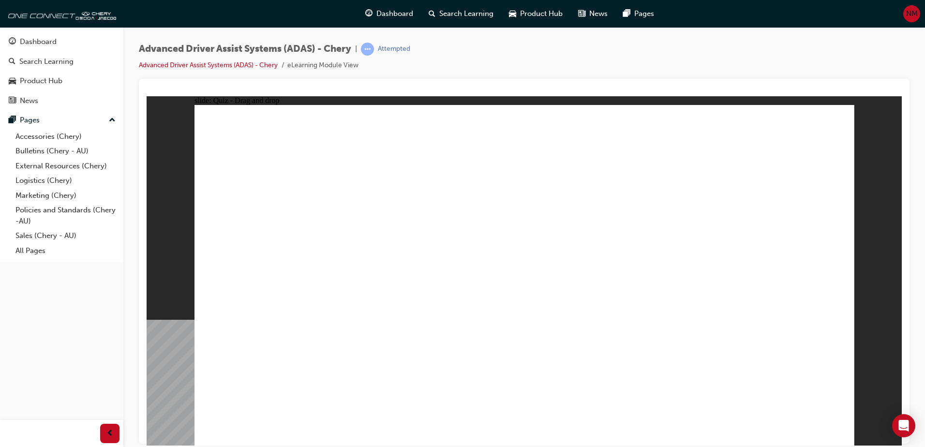
click at [396, 8] on span "Dashboard" at bounding box center [395, 13] width 37 height 11
